Goal: Use online tool/utility: Utilize a website feature to perform a specific function

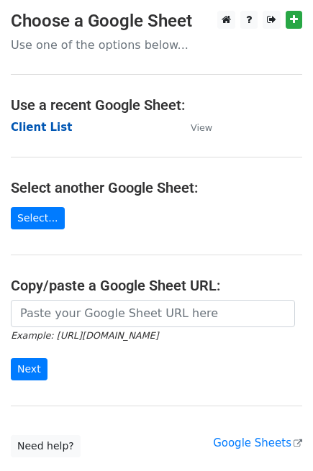
click at [44, 127] on strong "Client List" at bounding box center [41, 127] width 61 height 13
click at [35, 129] on strong "Client List" at bounding box center [41, 127] width 61 height 13
